Goal: Check status: Check status

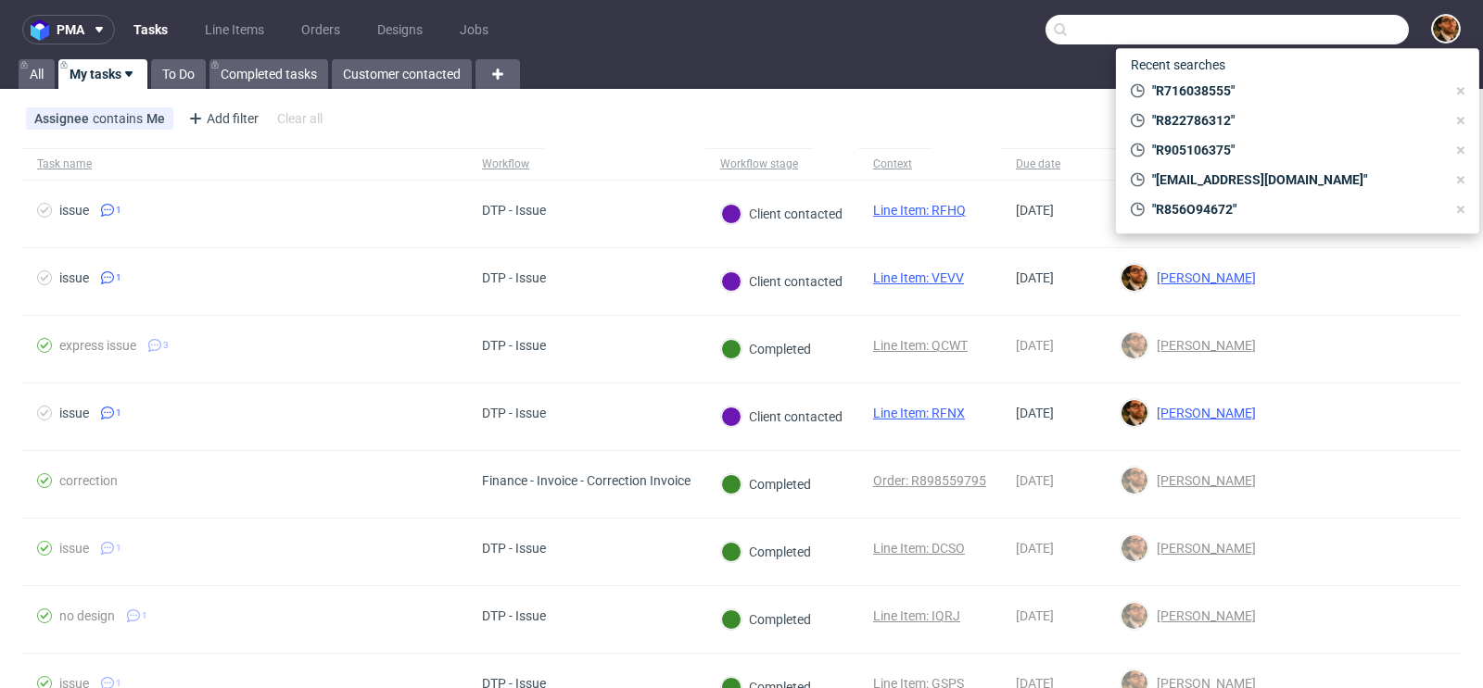
click at [1294, 33] on input "text" at bounding box center [1226, 30] width 363 height 30
paste input "R690211981"
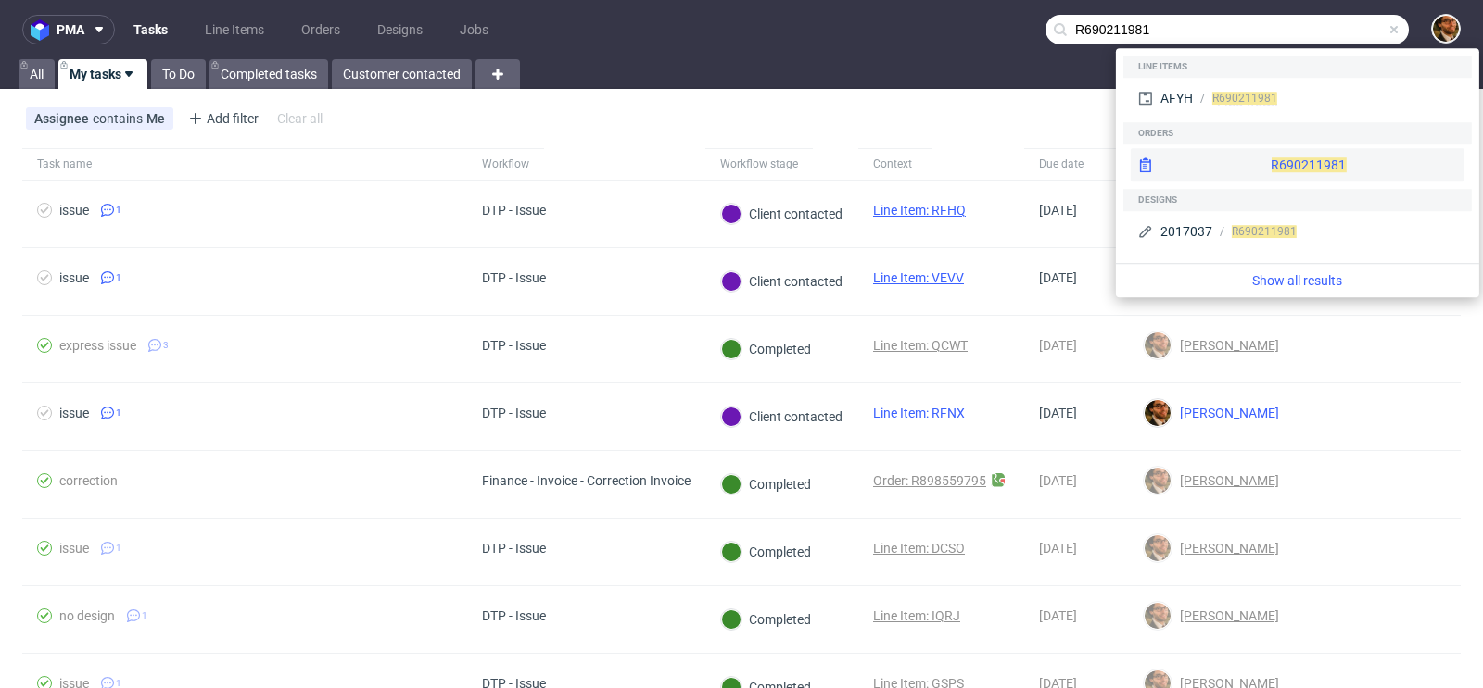
type input "R690211981"
click at [1264, 166] on div "R690211981" at bounding box center [1297, 164] width 334 height 33
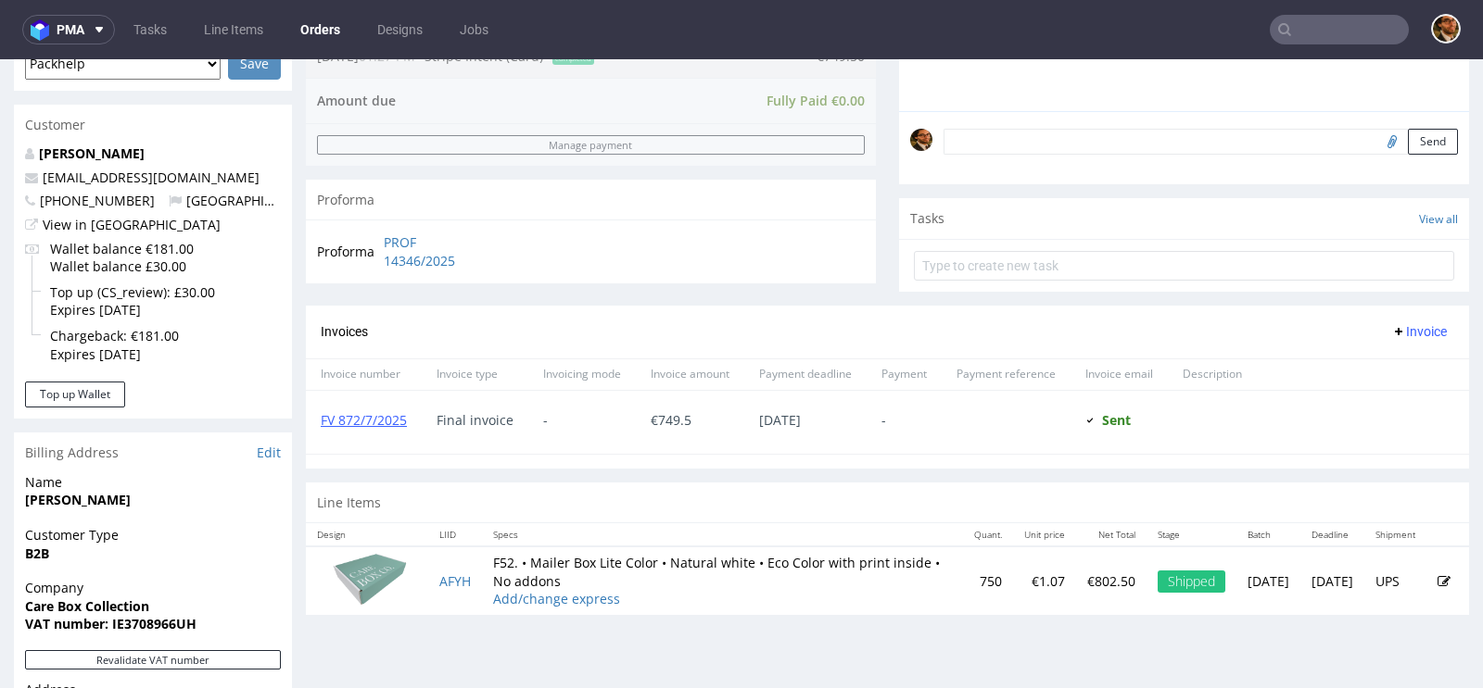
scroll to position [659, 0]
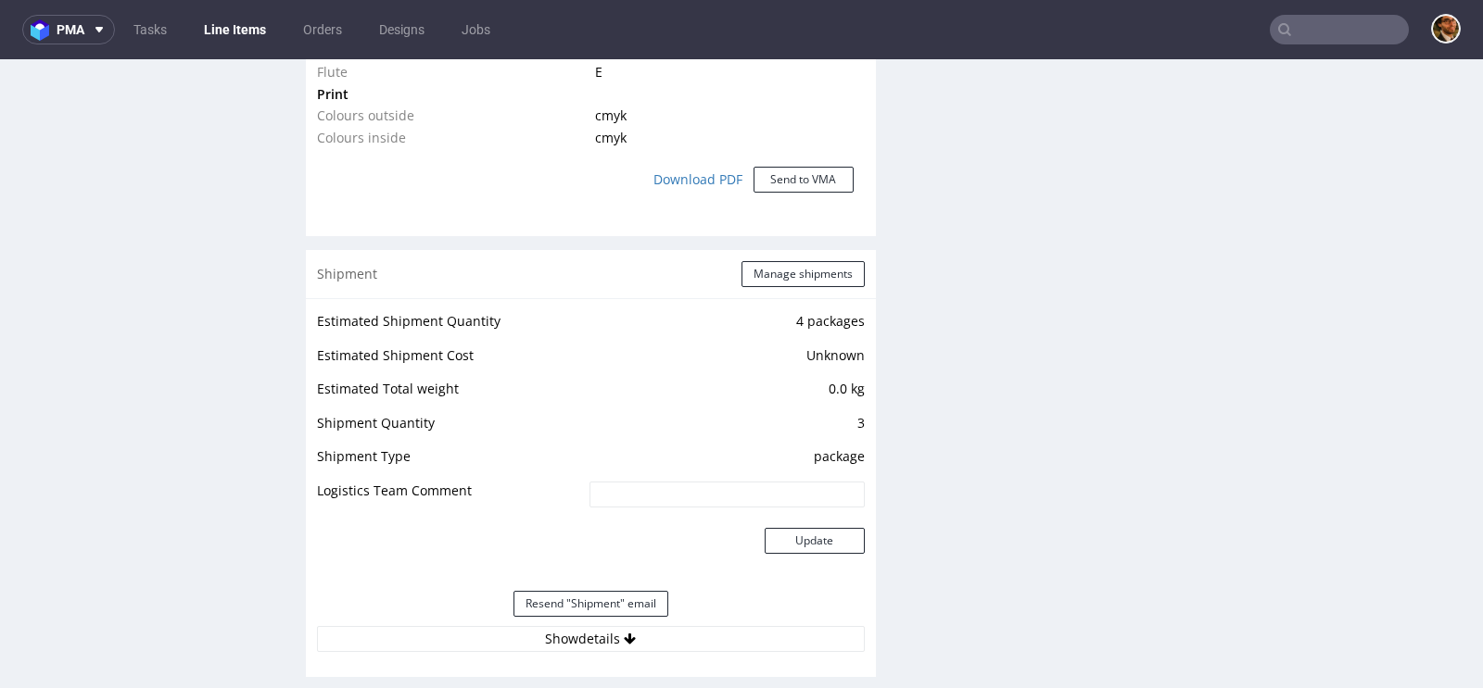
scroll to position [1976, 0]
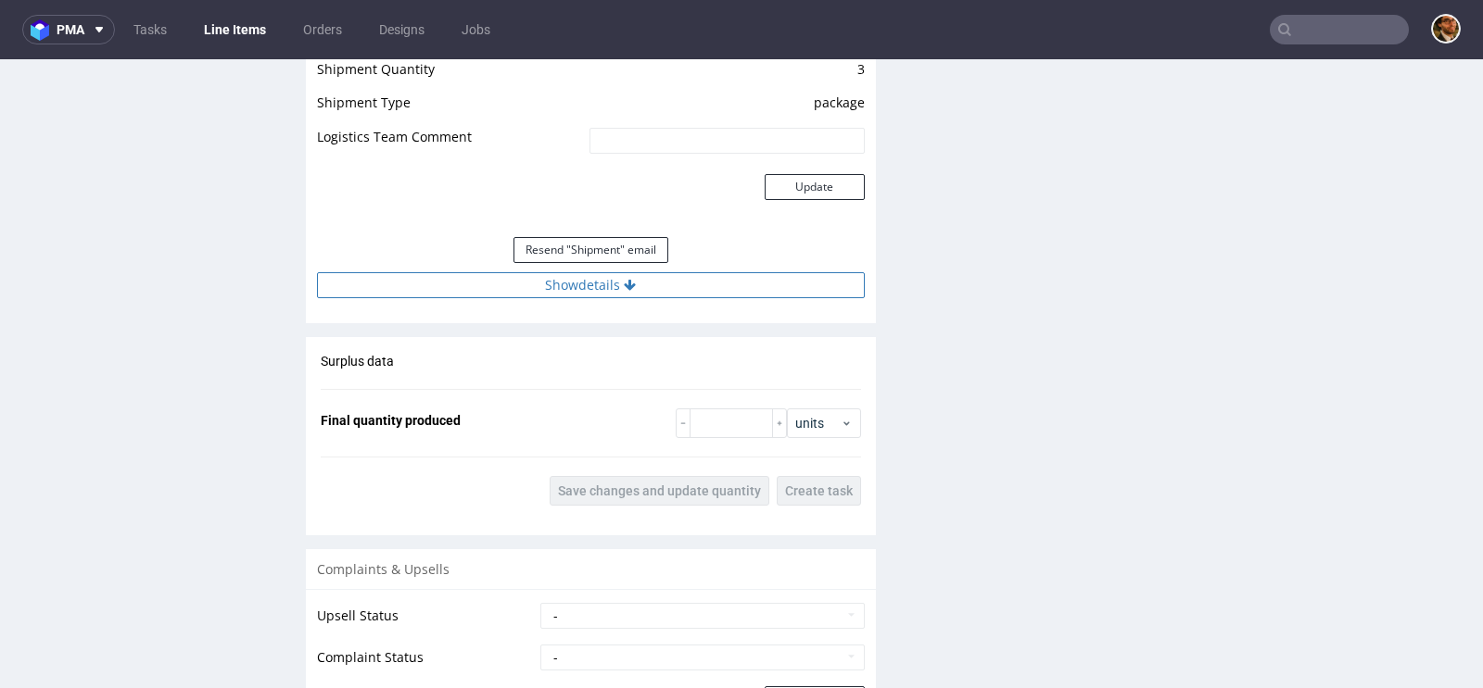
click at [624, 284] on icon at bounding box center [630, 285] width 12 height 13
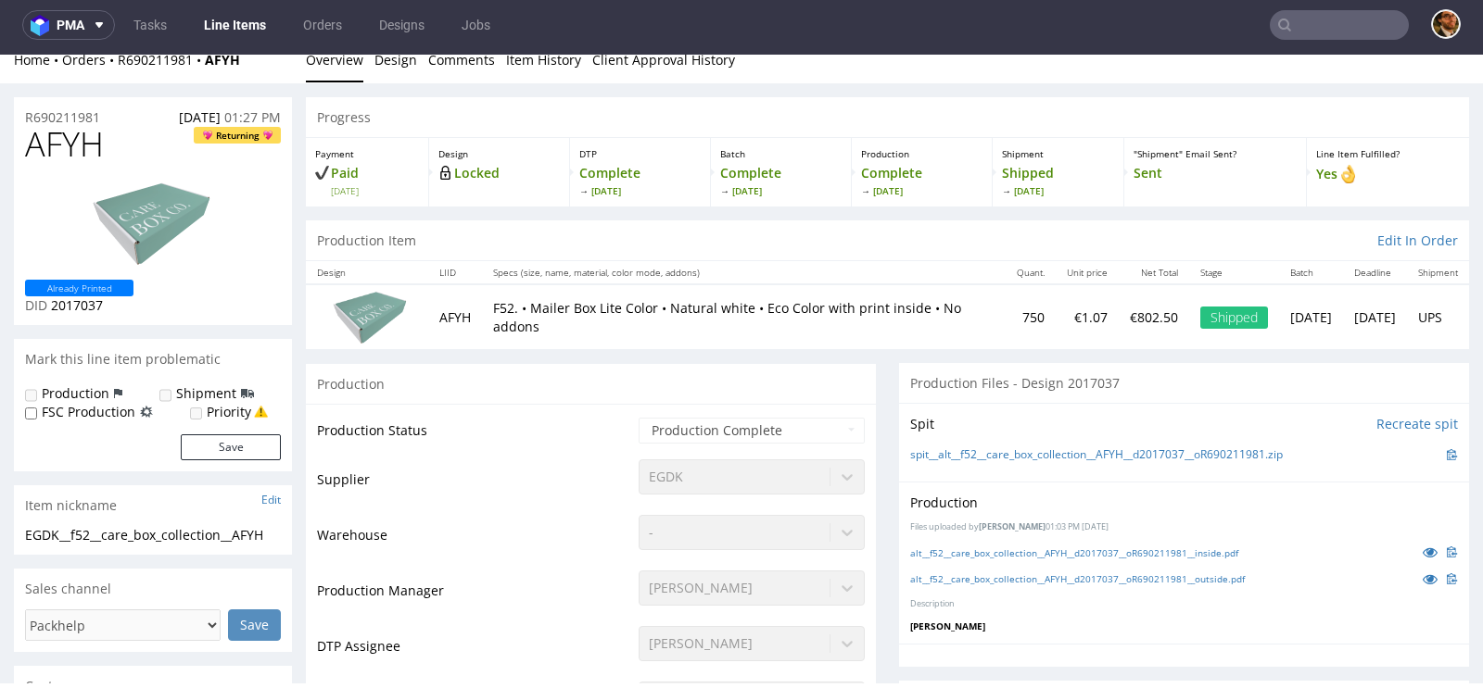
scroll to position [0, 0]
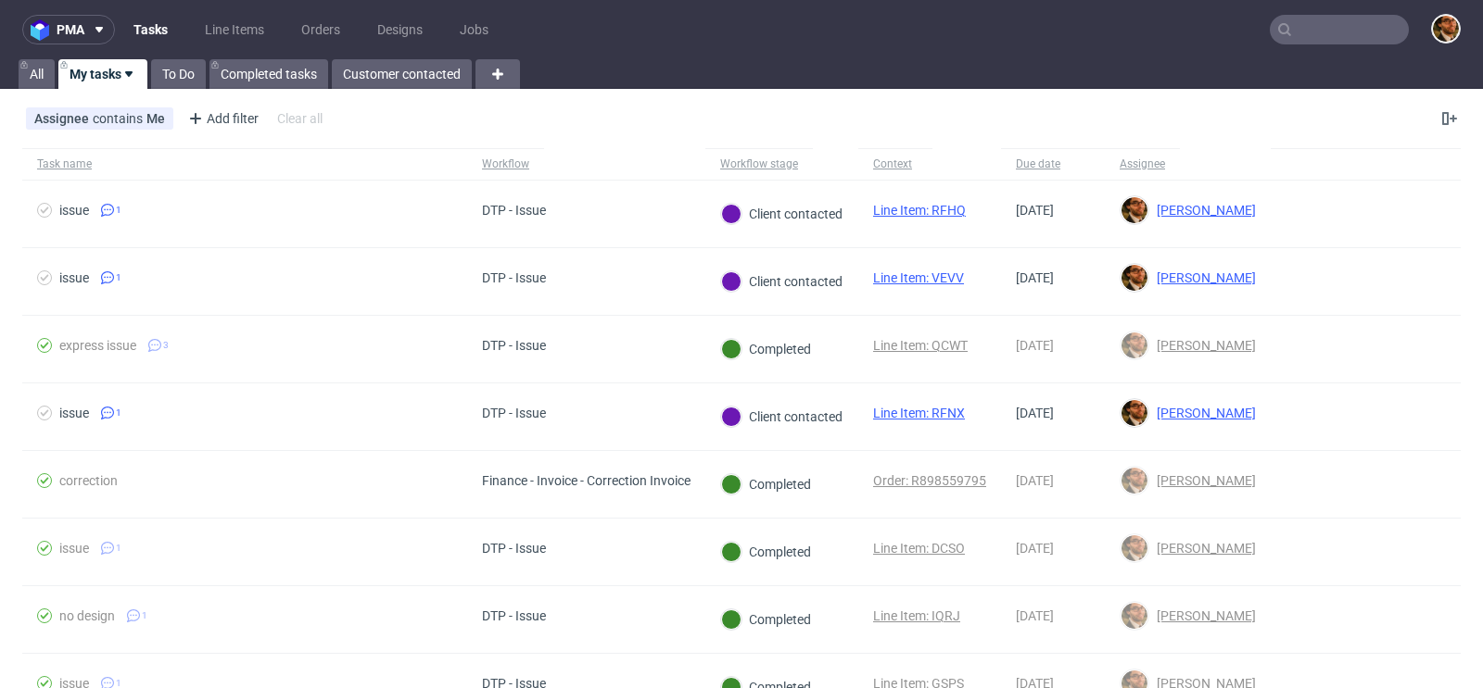
click at [1298, 37] on input "text" at bounding box center [1338, 30] width 139 height 30
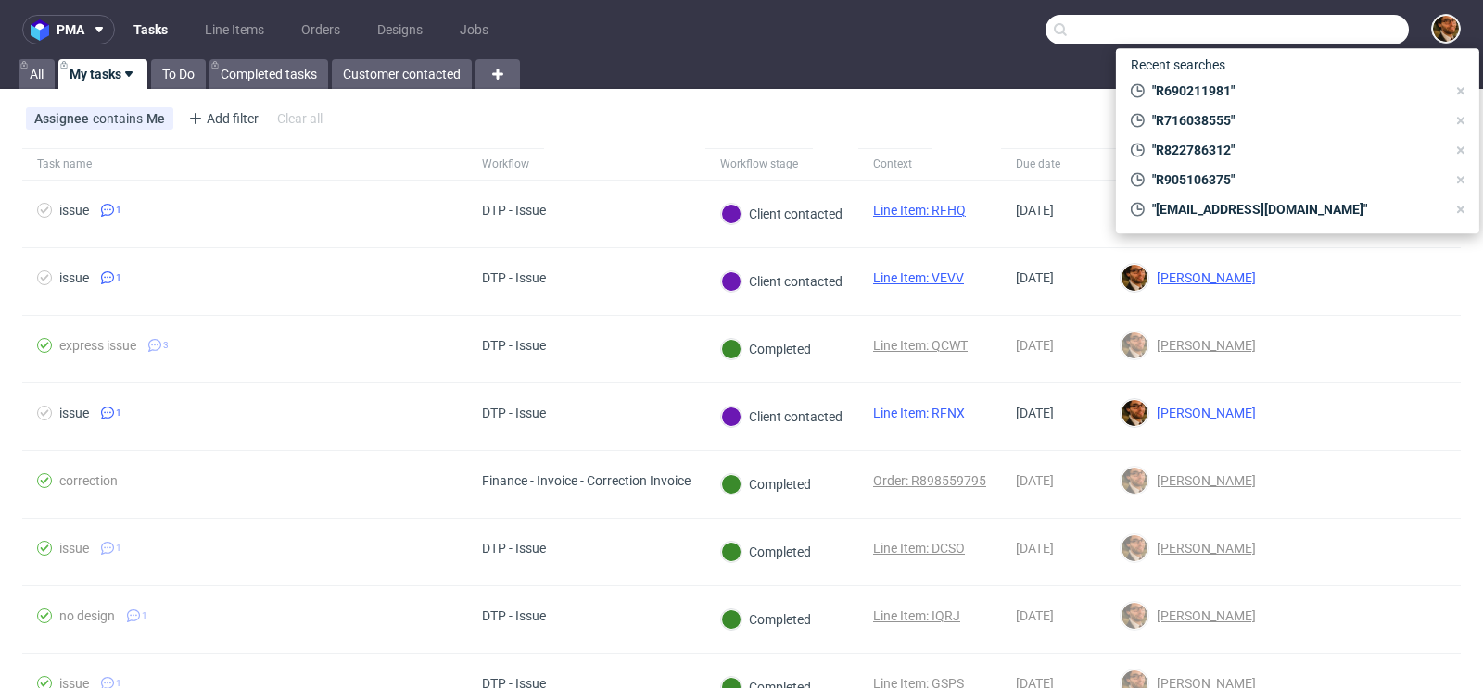
paste input "R383006594"
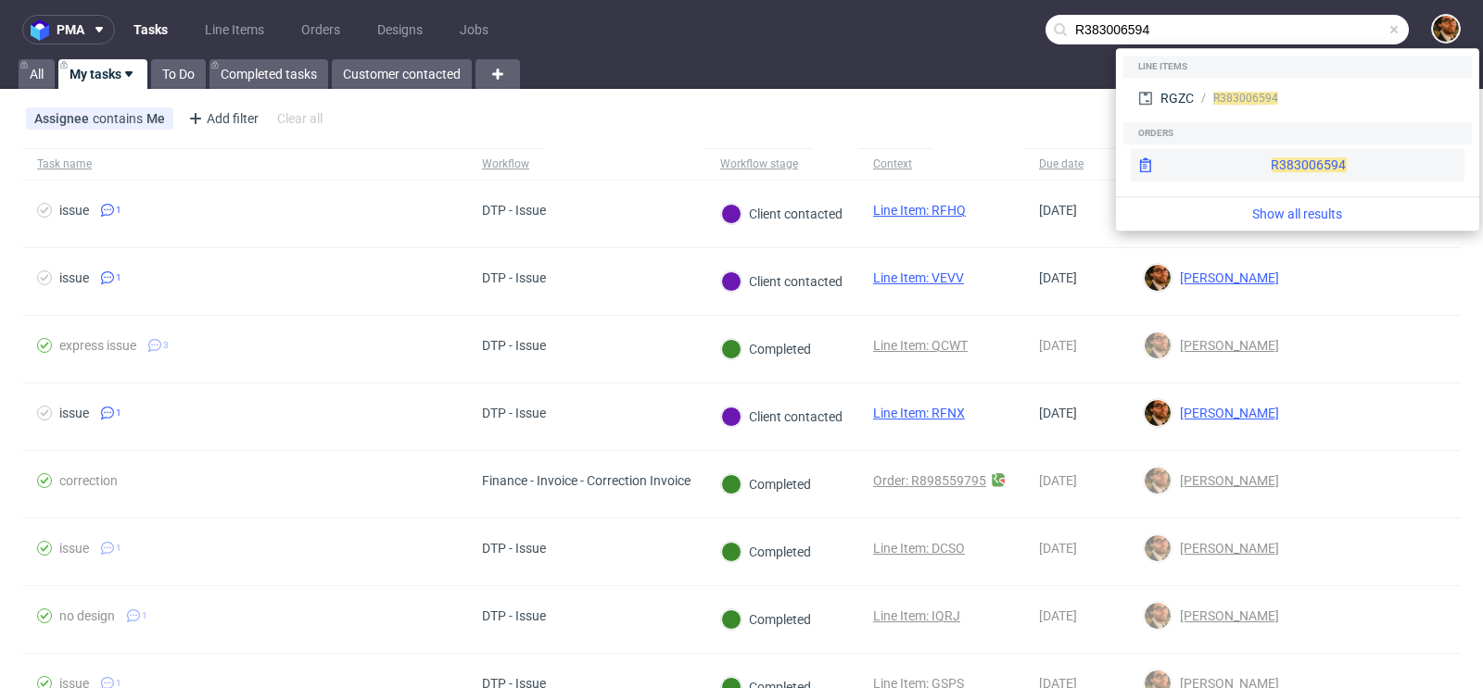
type input "R383006594"
click at [1271, 163] on div "R383006594" at bounding box center [1297, 164] width 334 height 33
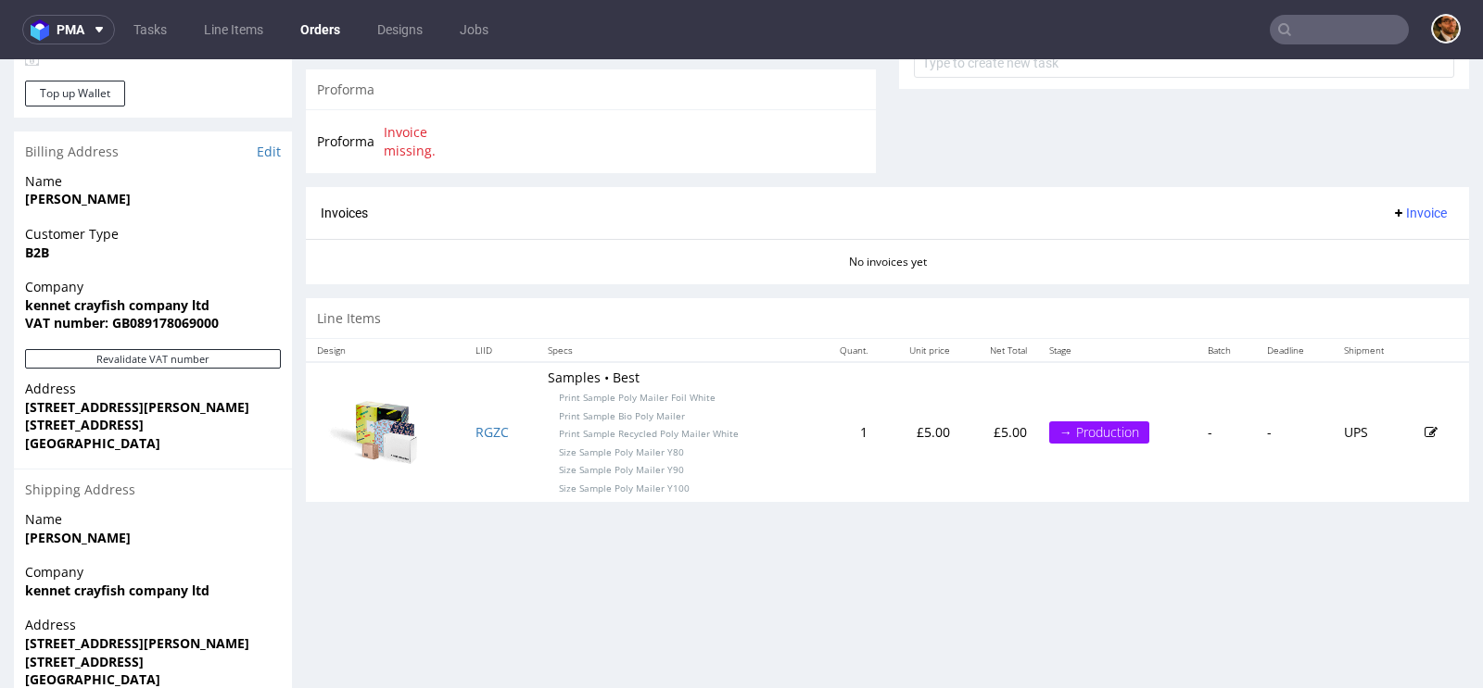
scroll to position [776, 0]
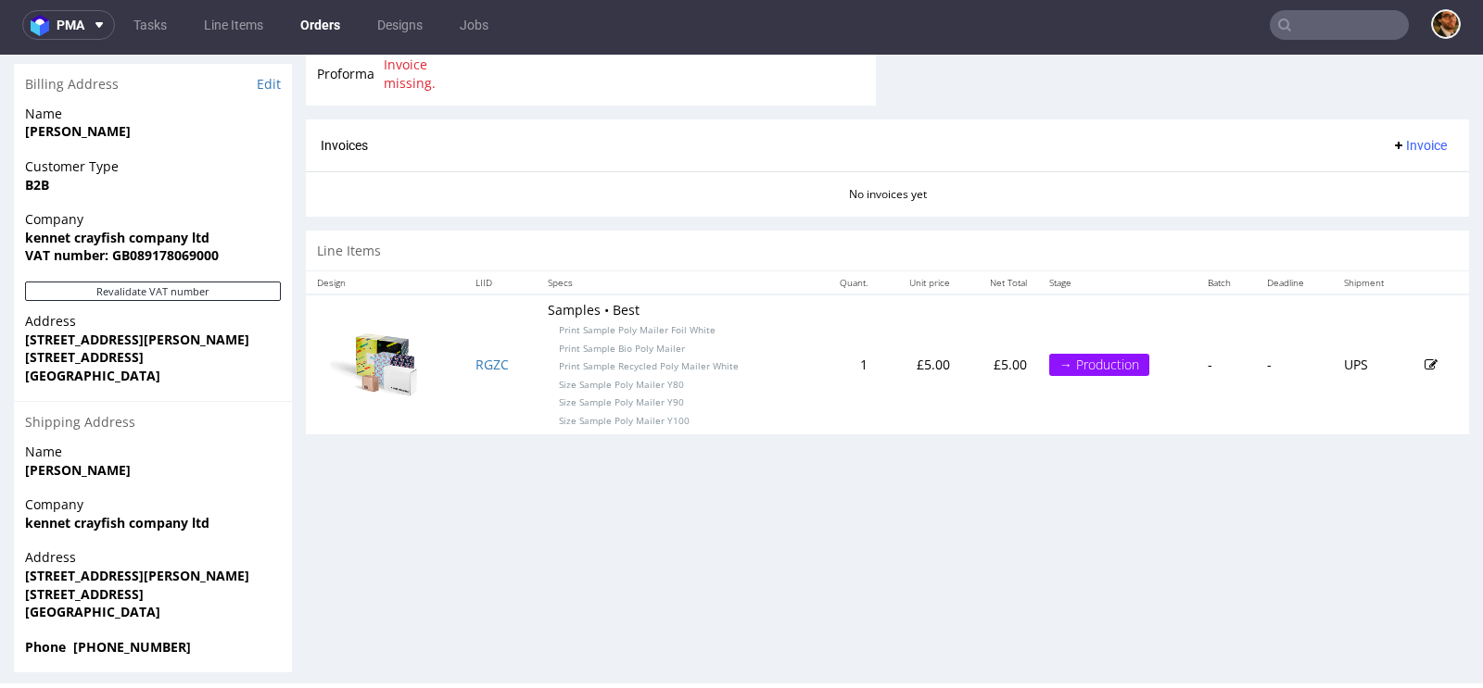
scroll to position [787, 0]
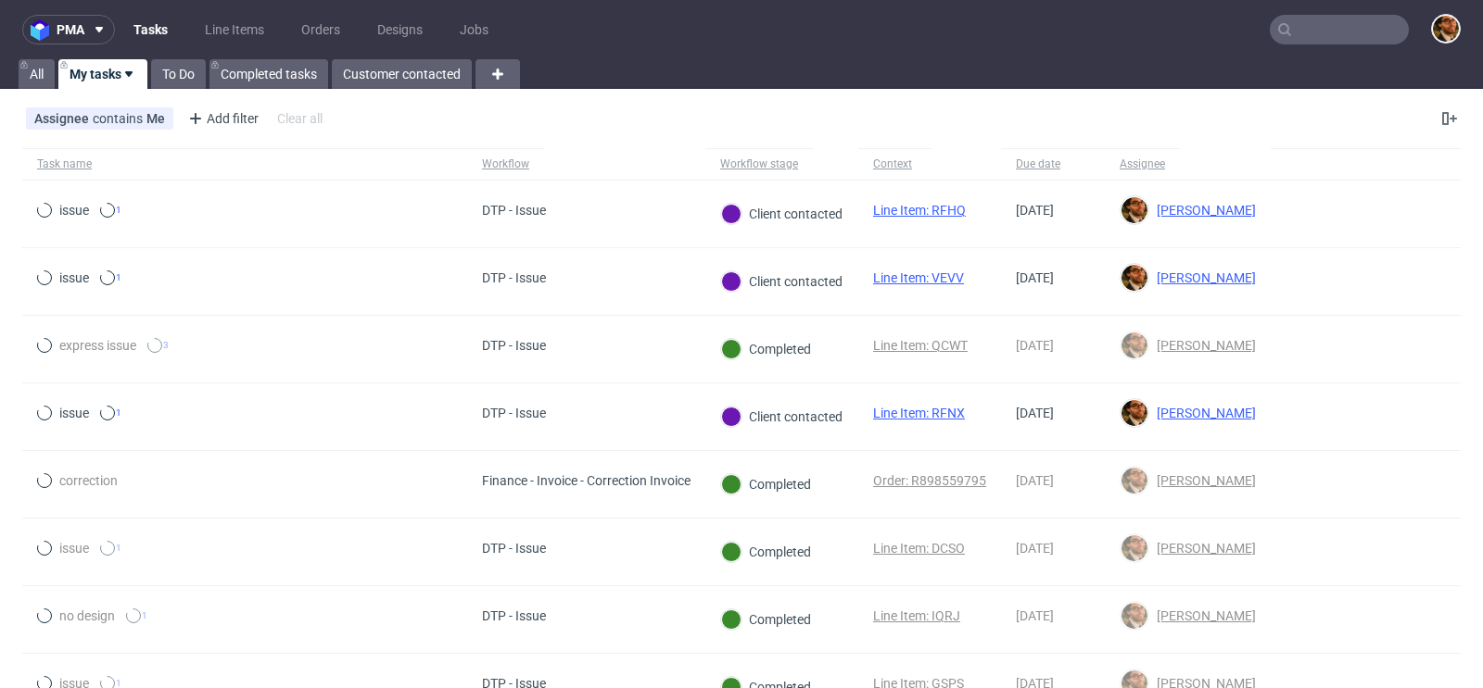
click at [1290, 22] on input "text" at bounding box center [1338, 30] width 139 height 30
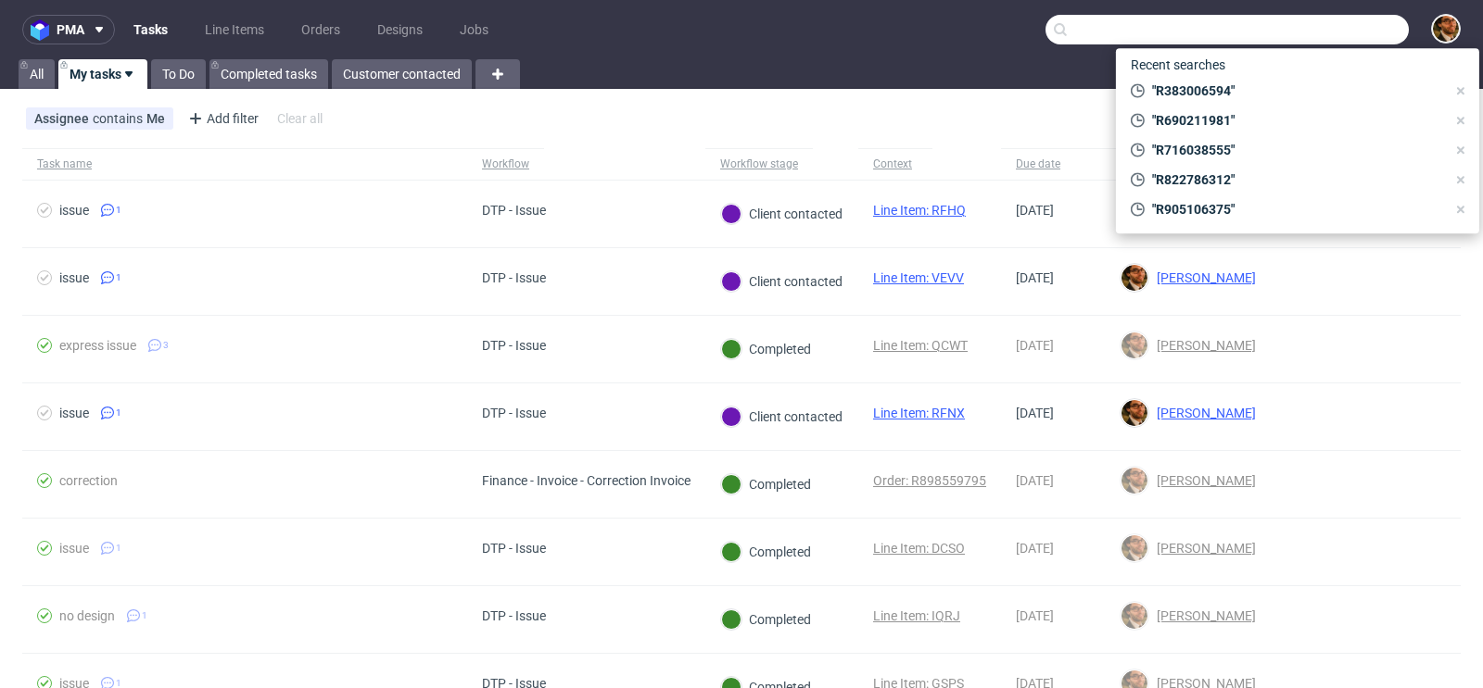
paste input "R383006594"
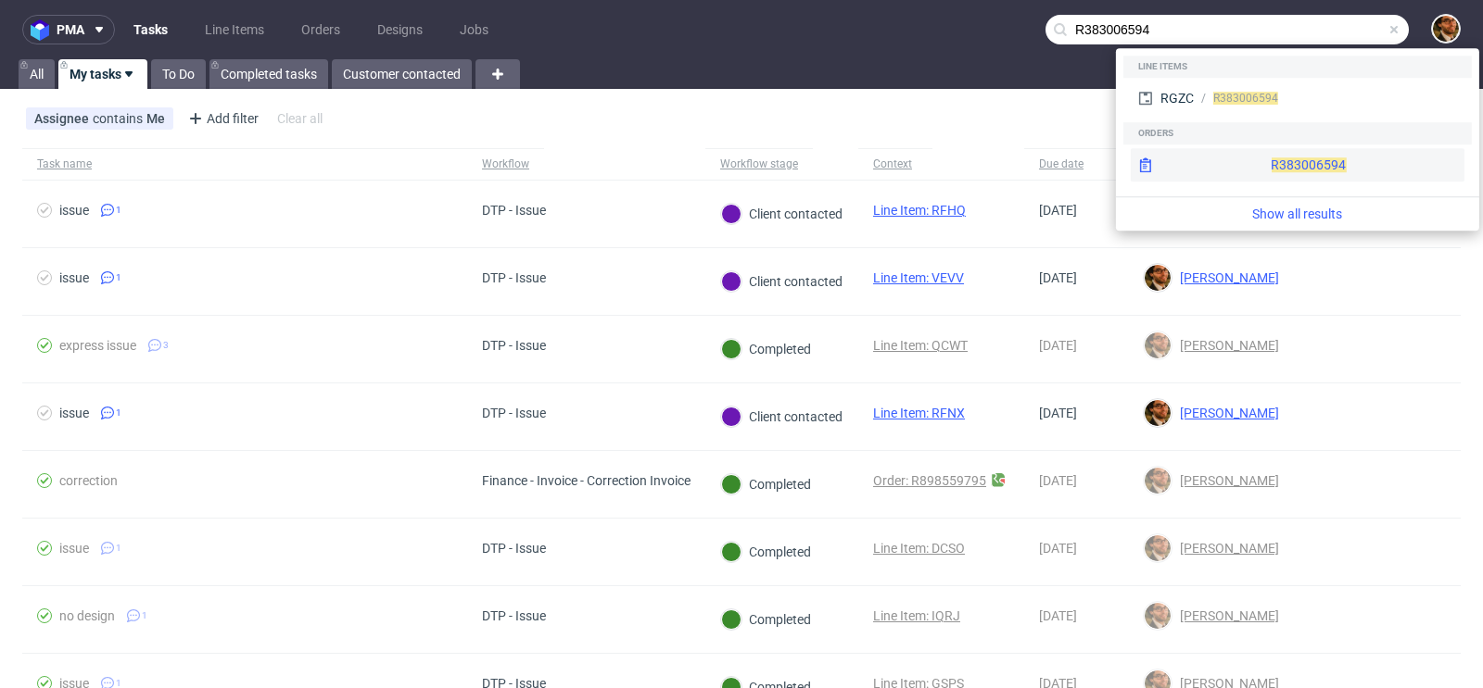
type input "R383006594"
click at [1253, 157] on div "R383006594" at bounding box center [1297, 164] width 334 height 33
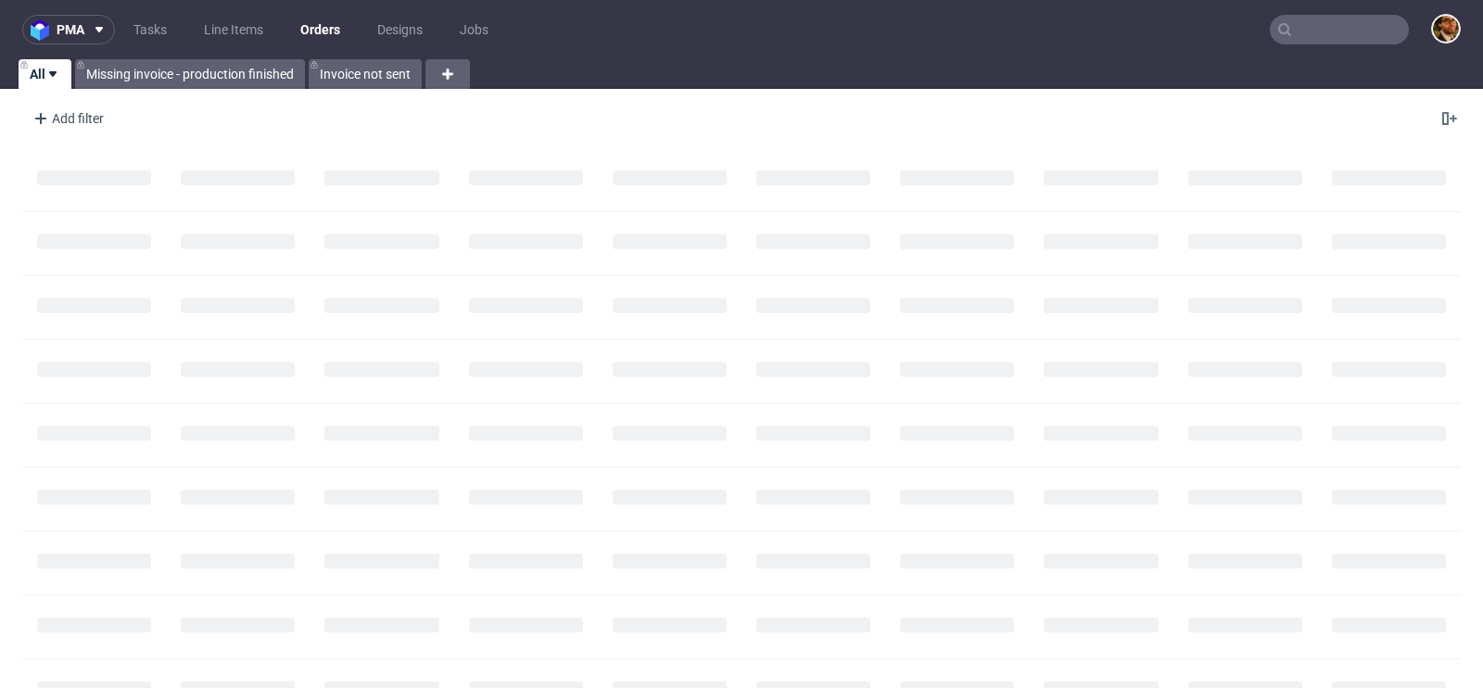
click at [1321, 32] on input "text" at bounding box center [1338, 30] width 139 height 30
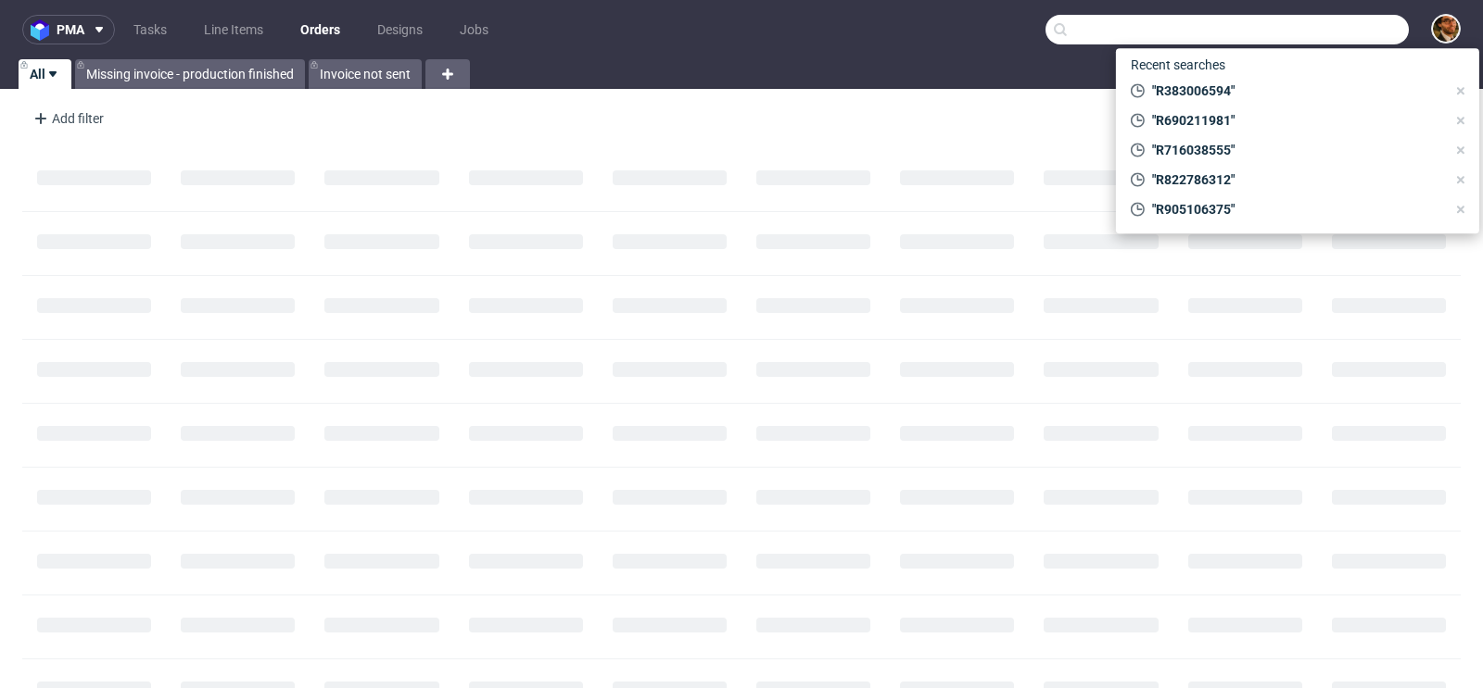
paste input "R104155259"
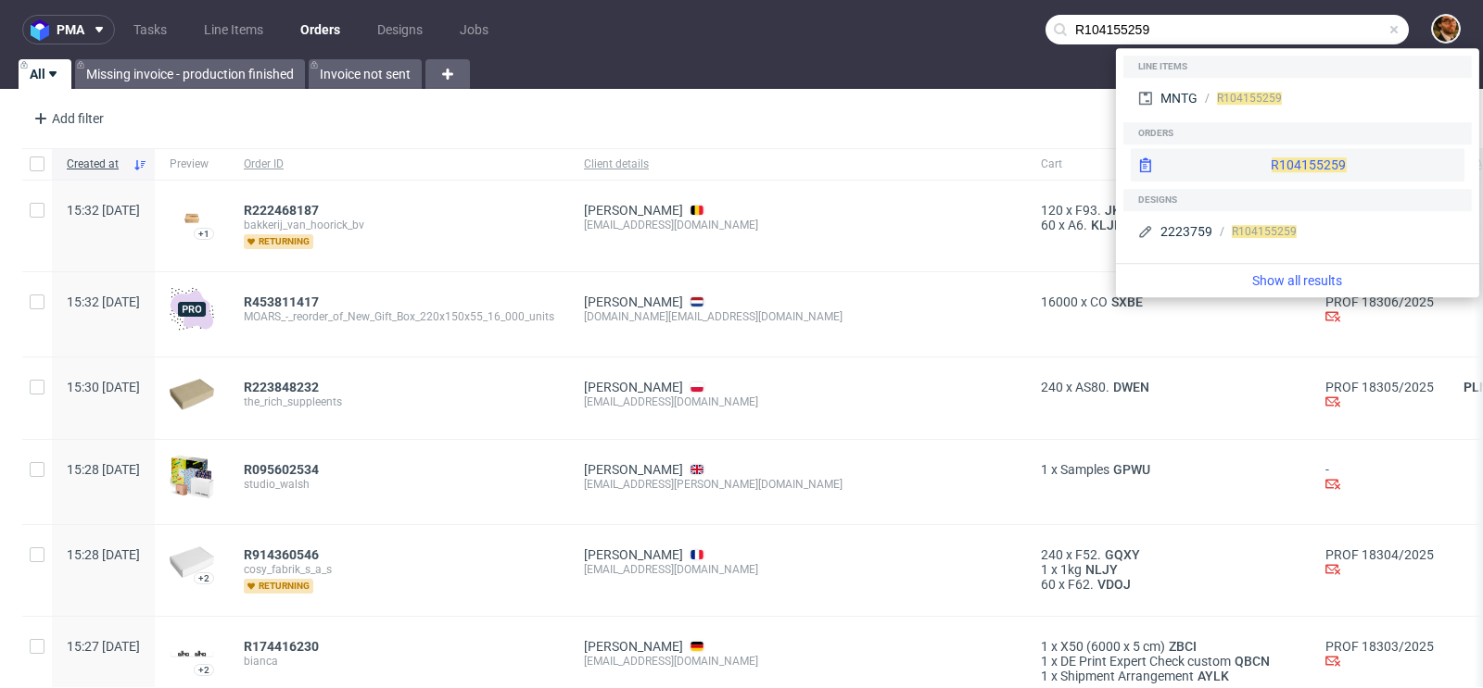
type input "R104155259"
click at [1245, 168] on div "R104155259" at bounding box center [1297, 164] width 334 height 33
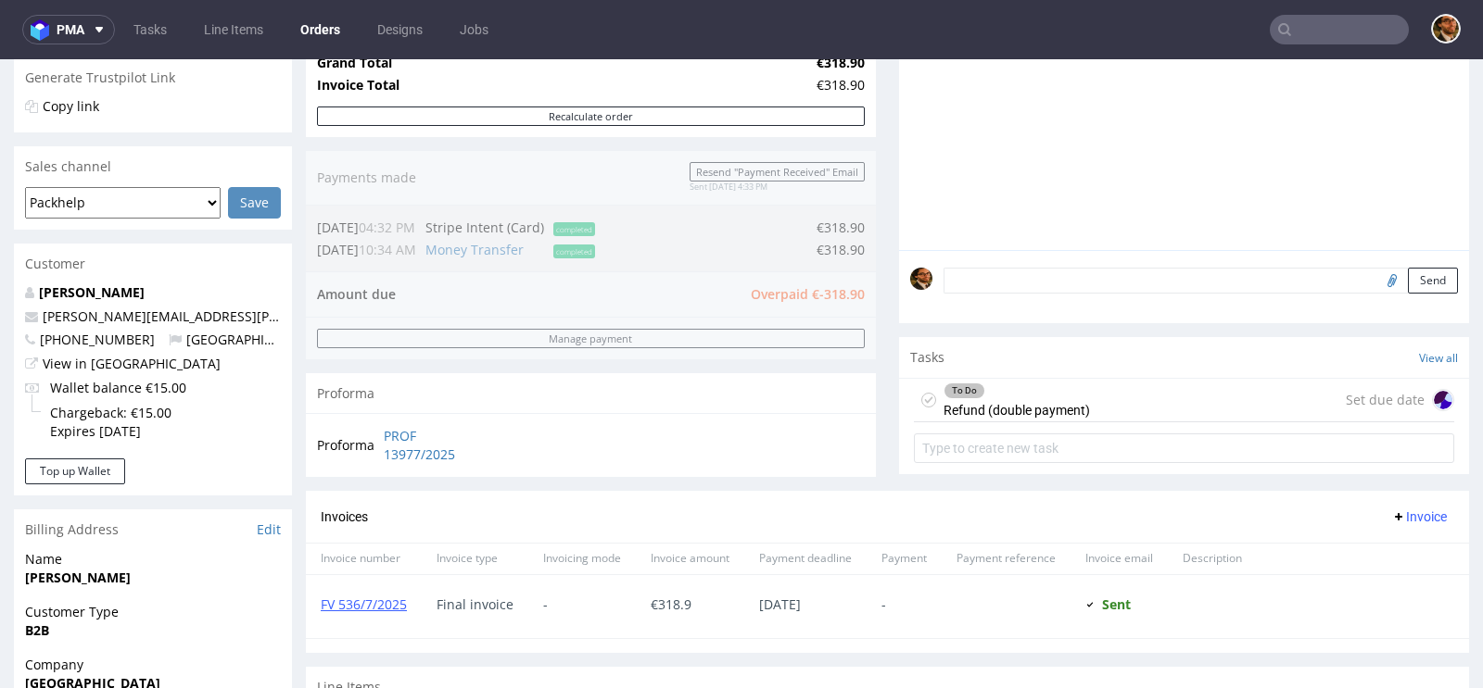
scroll to position [510, 0]
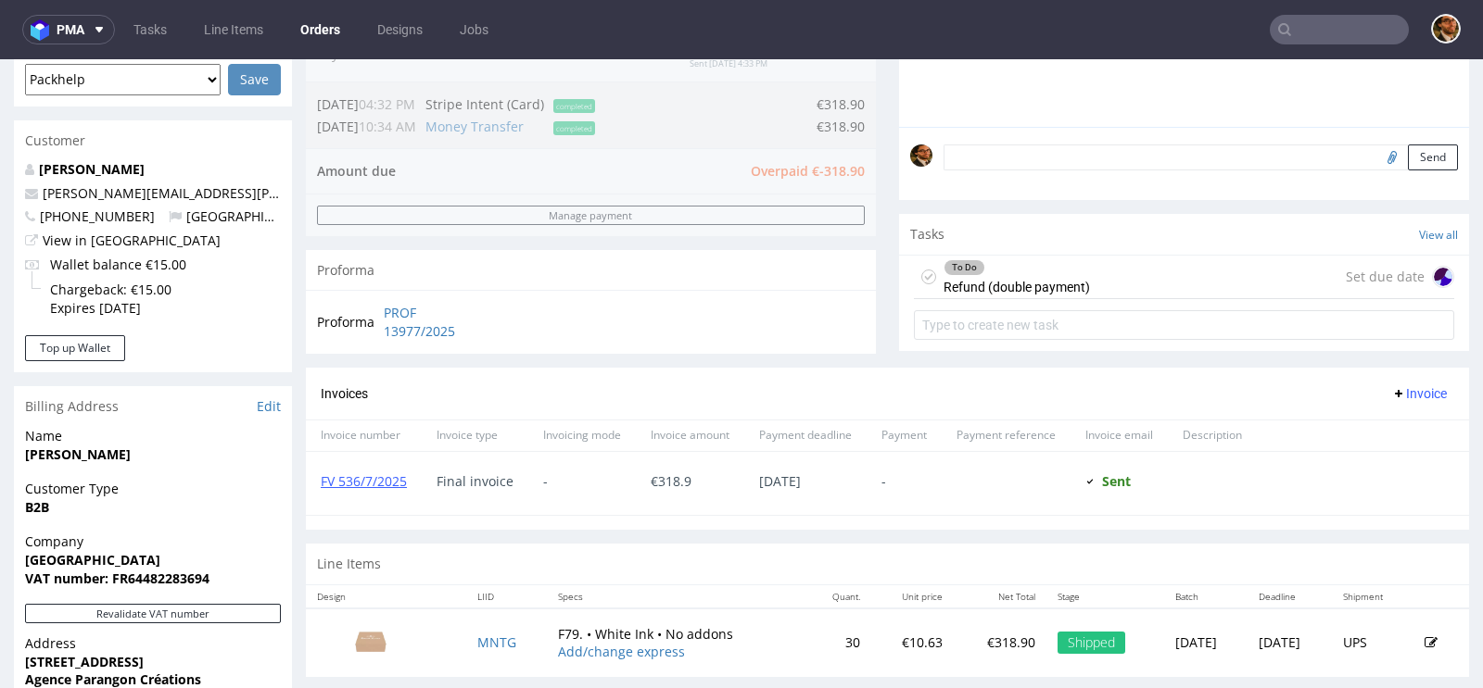
click at [1123, 289] on div "To Do Refund (double payment) Set due date" at bounding box center [1184, 278] width 540 height 44
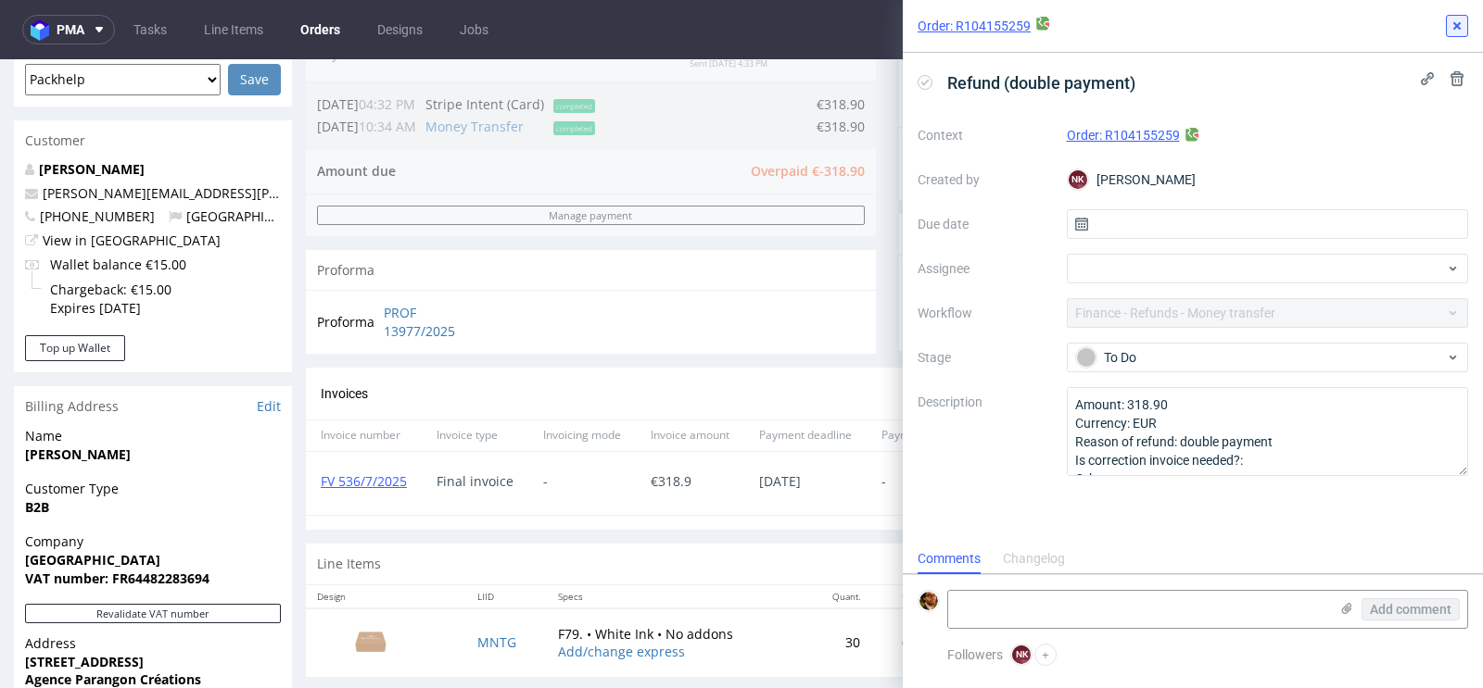
click at [1459, 27] on use at bounding box center [1456, 25] width 7 height 7
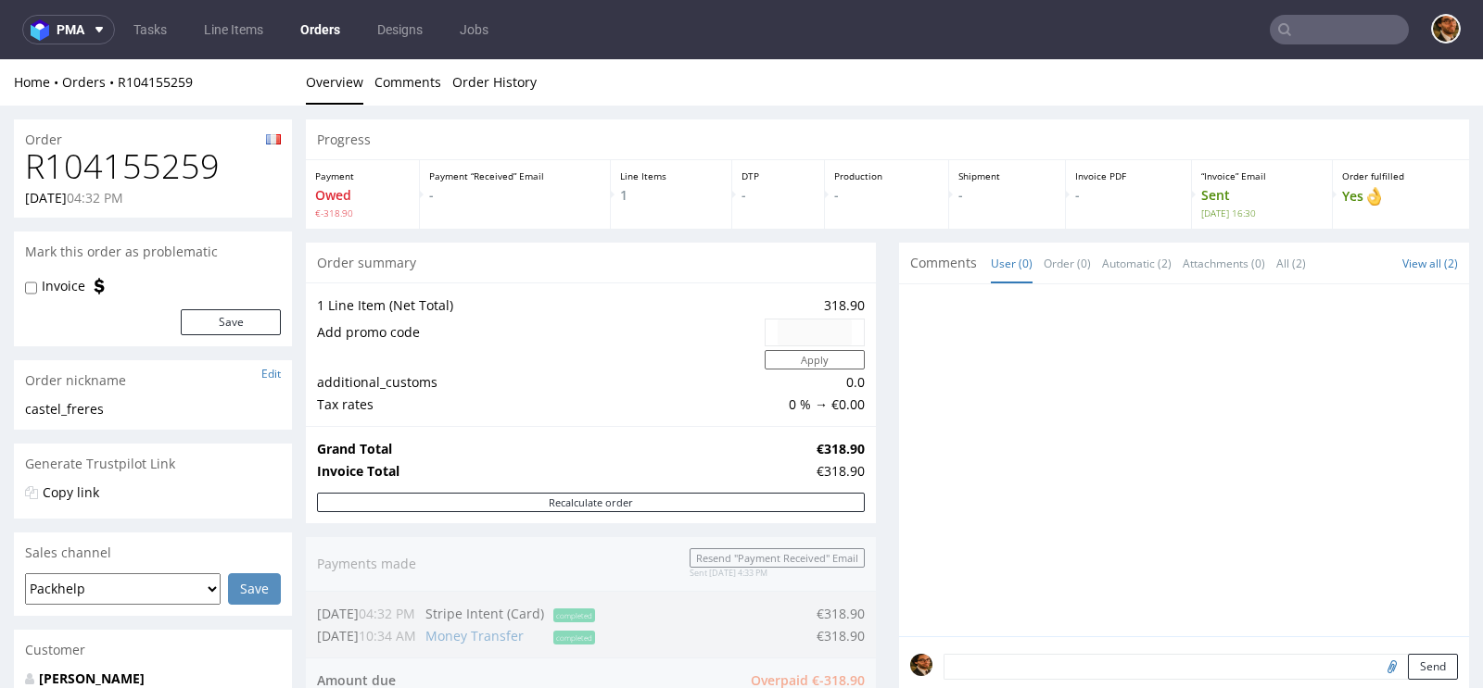
scroll to position [238, 0]
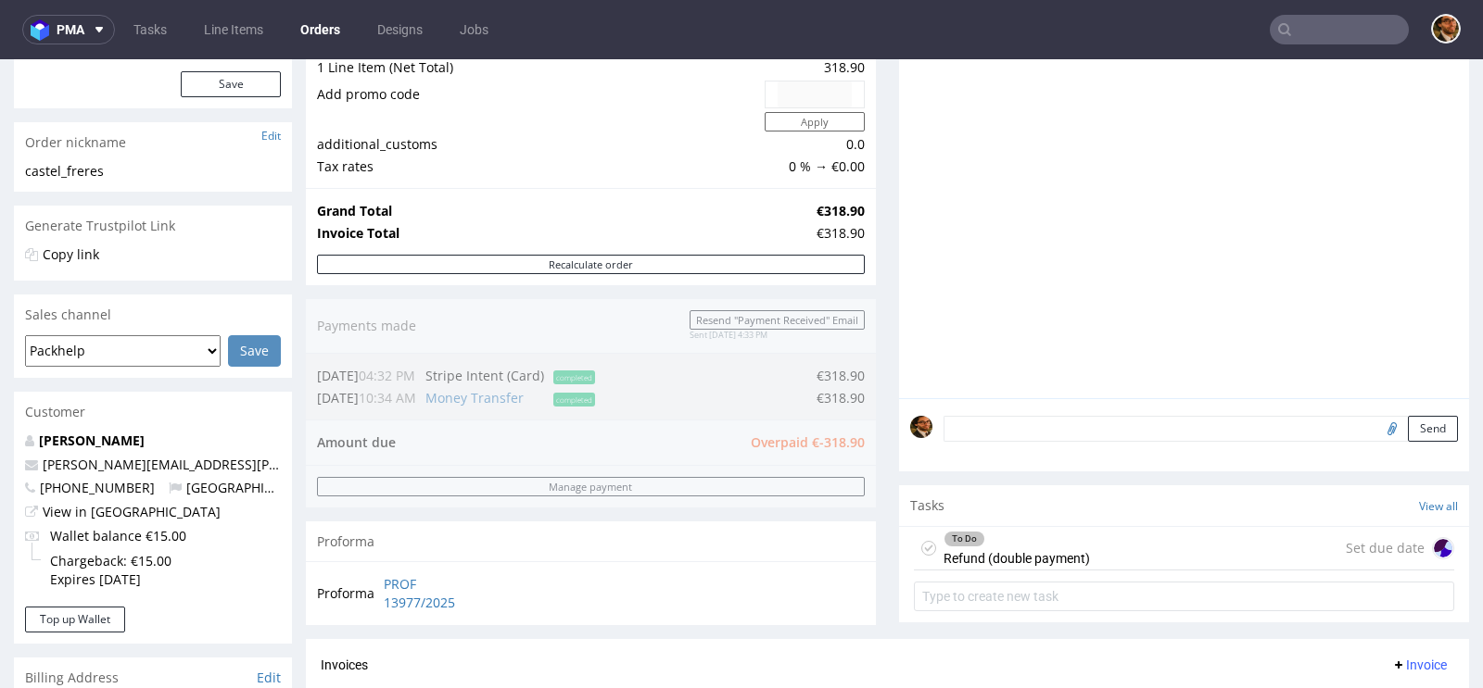
click at [1115, 549] on div "To Do Refund (double payment) Set due date" at bounding box center [1184, 549] width 540 height 44
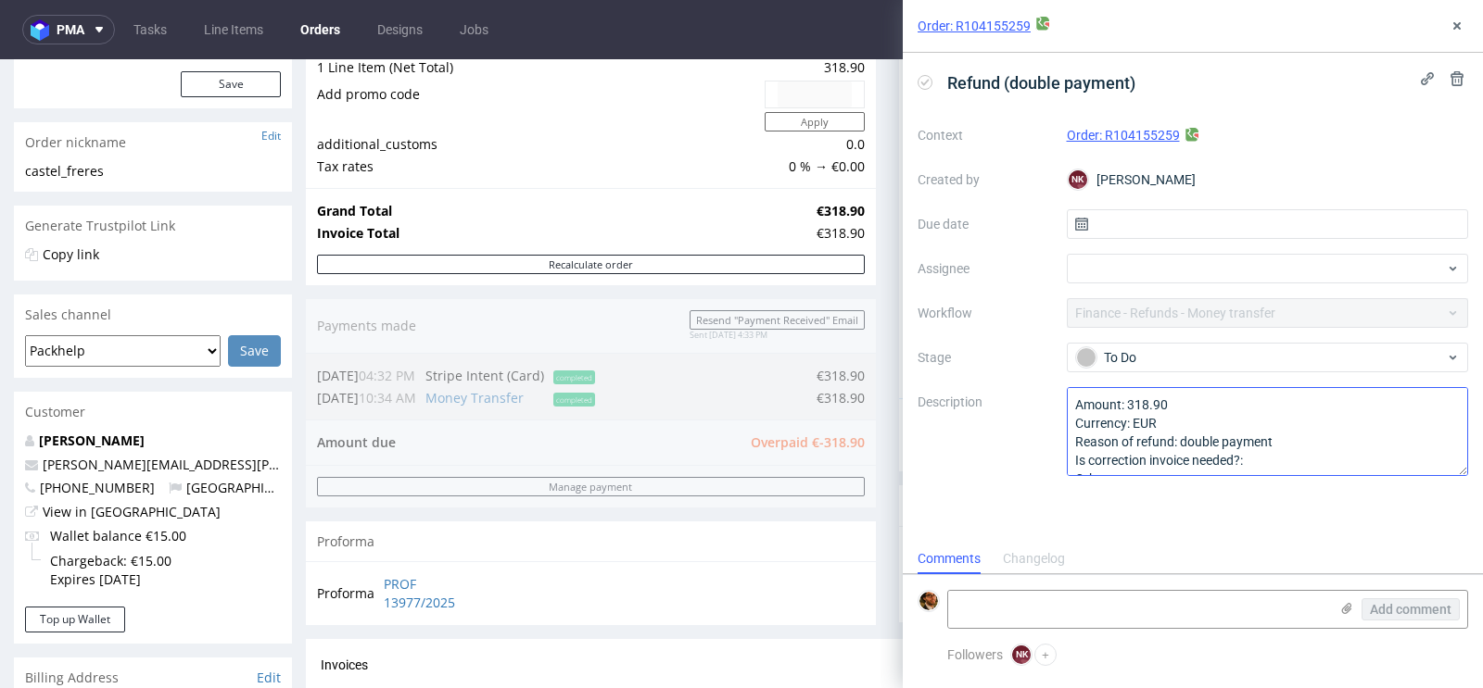
scroll to position [19, 0]
click at [1455, 27] on use at bounding box center [1456, 25] width 7 height 7
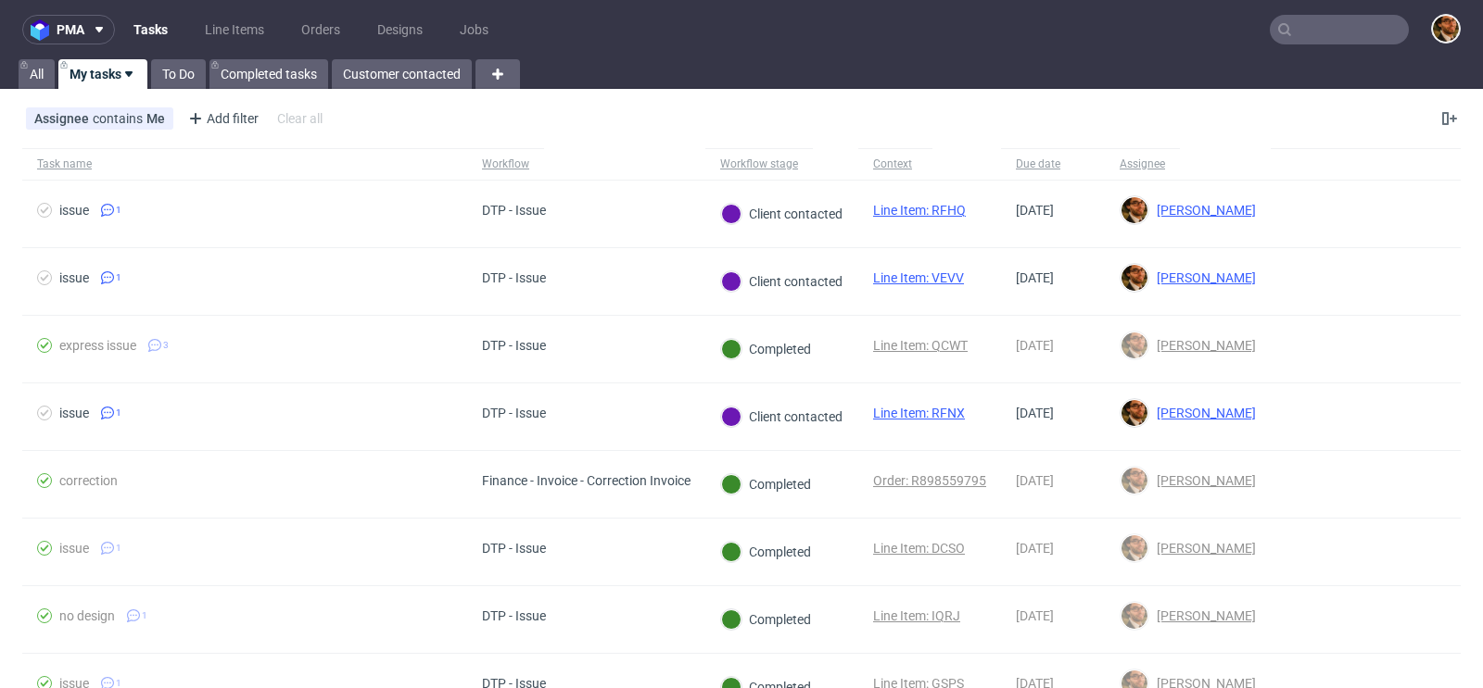
click at [1294, 21] on input "text" at bounding box center [1338, 30] width 139 height 30
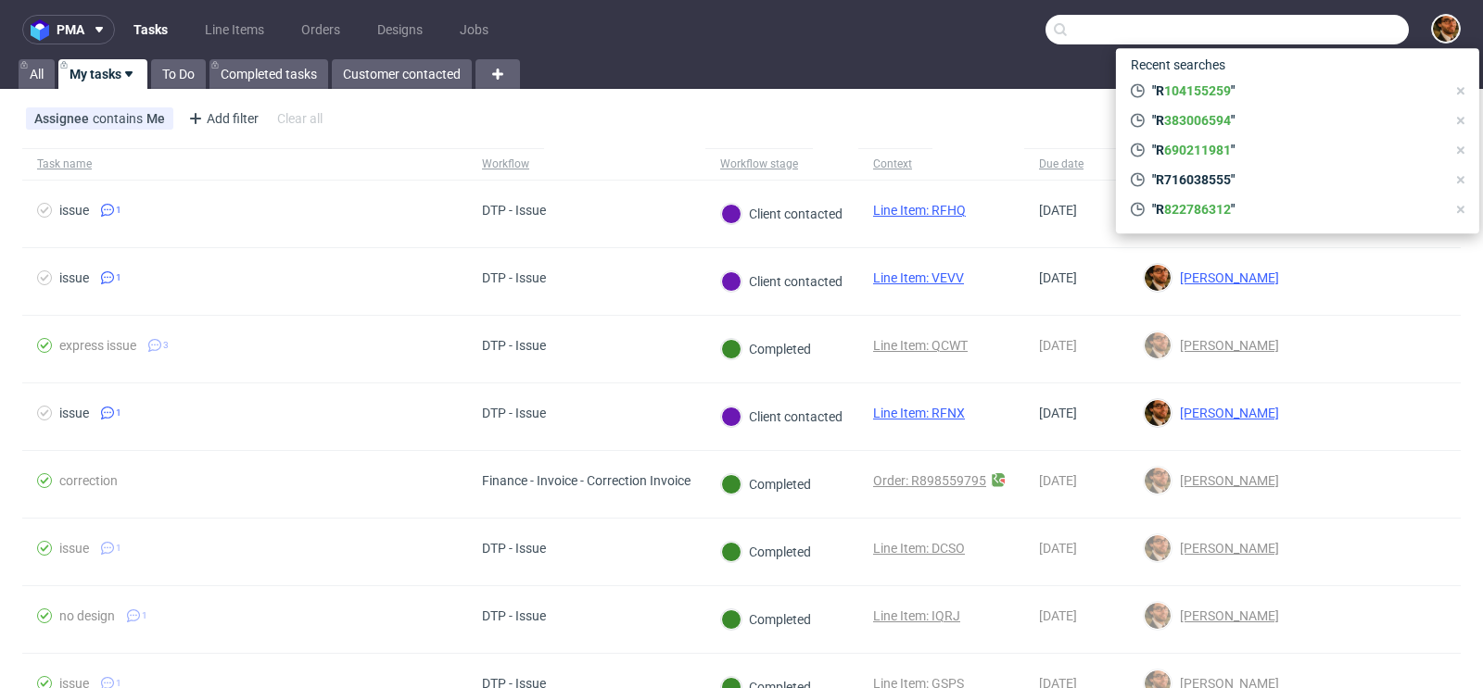
paste input "R383006594"
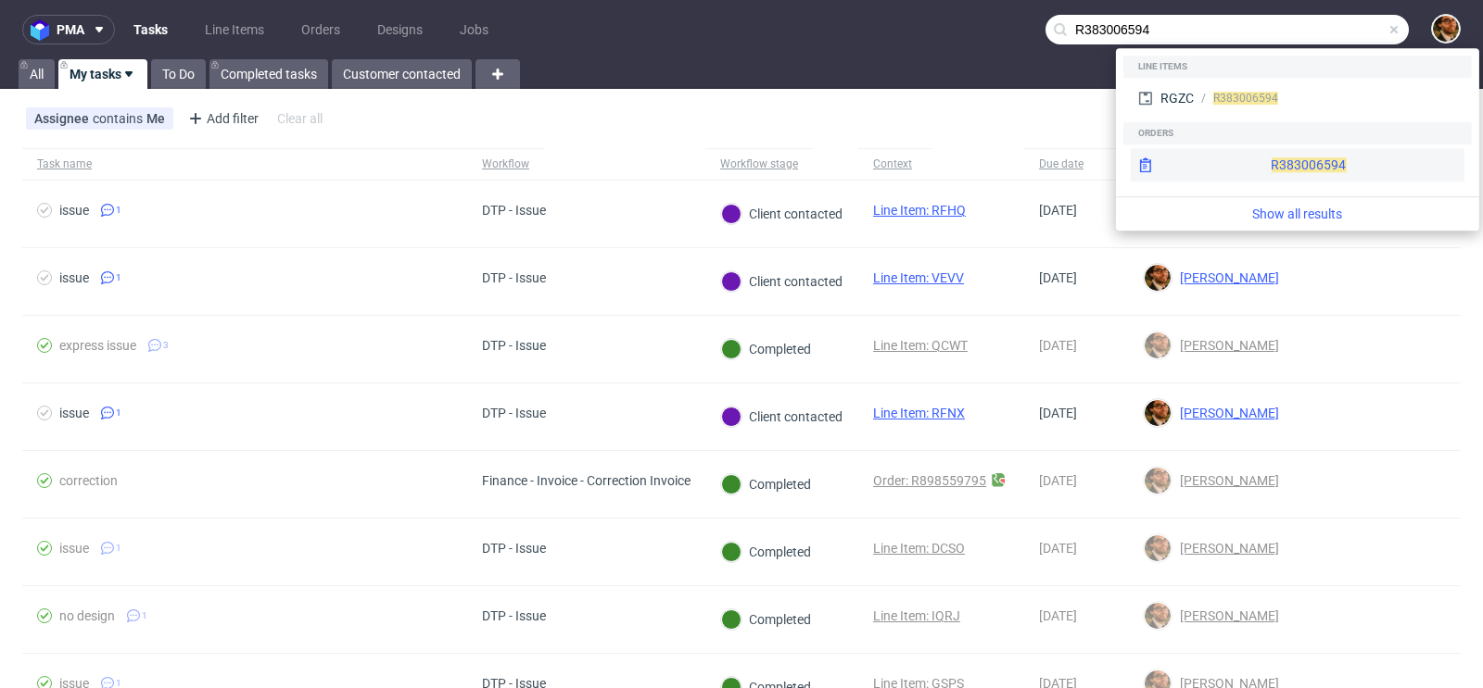
type input "R383006594"
click at [1260, 166] on div "R383006594" at bounding box center [1297, 164] width 334 height 33
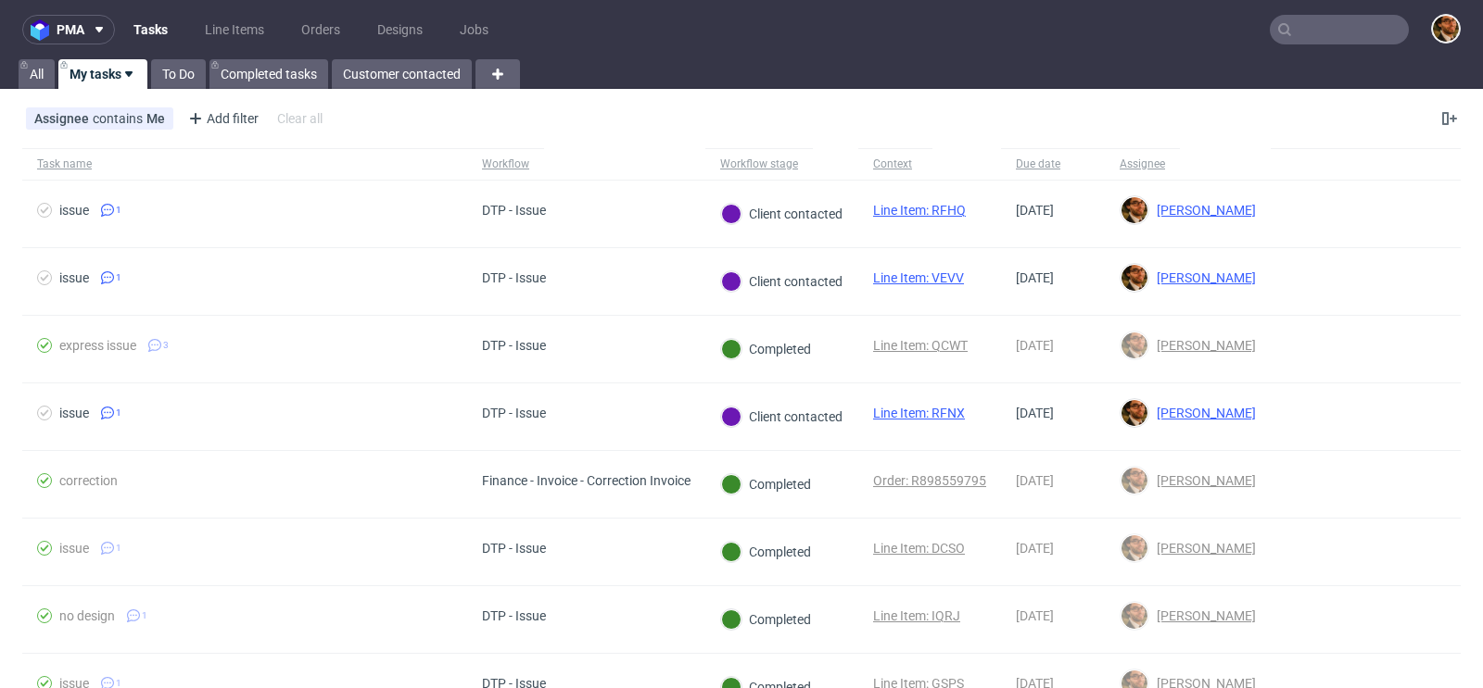
click at [1277, 36] on icon at bounding box center [1284, 29] width 15 height 15
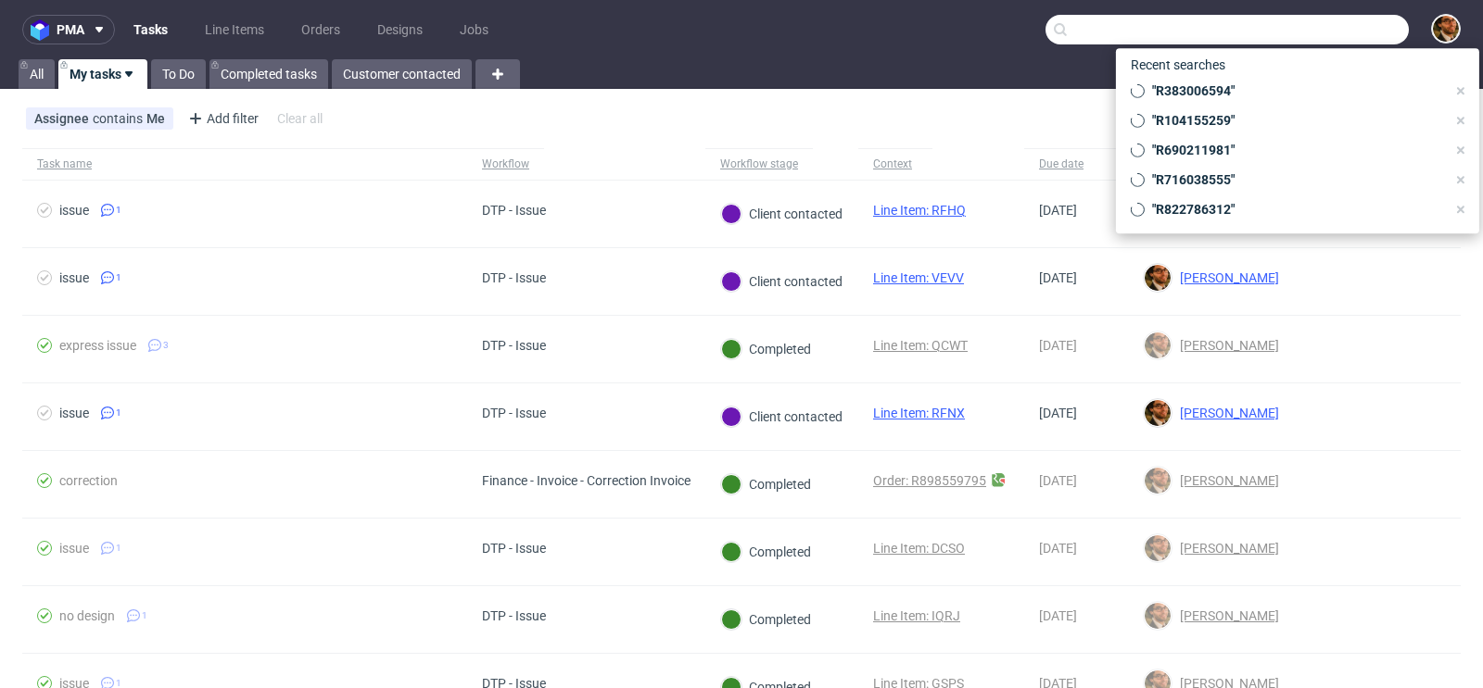
click at [1293, 36] on input "text" at bounding box center [1226, 30] width 363 height 30
paste input "R383006594"
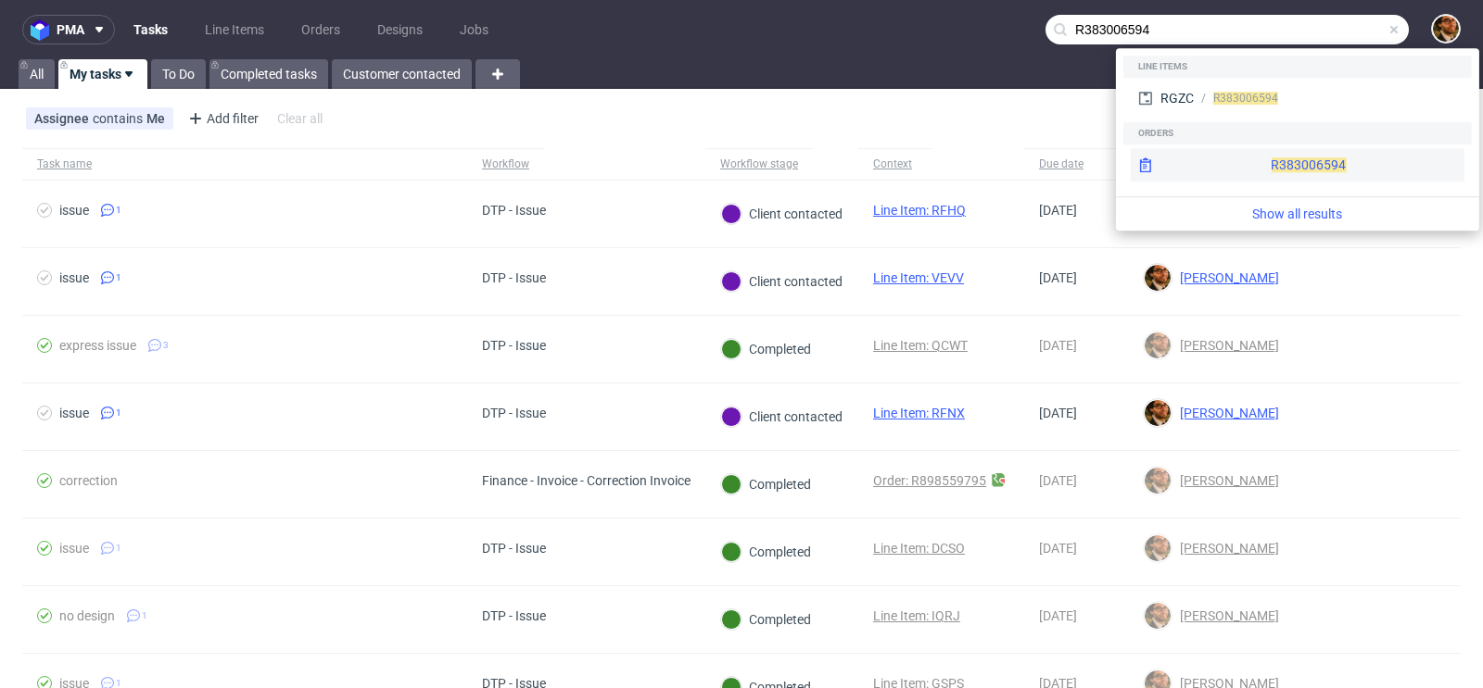
type input "R383006594"
click at [1246, 169] on div "R383006594" at bounding box center [1297, 164] width 334 height 33
